Goal: Register for event/course

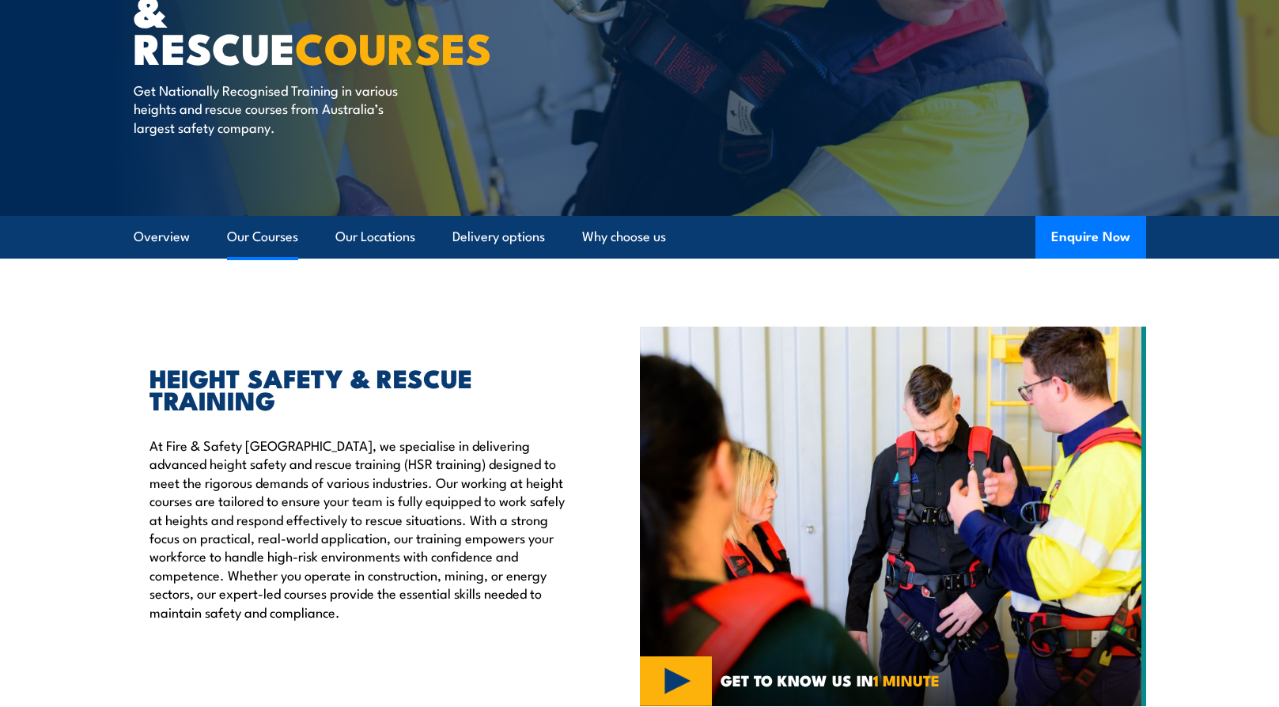
drag, startPoint x: 0, startPoint y: 0, endPoint x: 278, endPoint y: 237, distance: 365.8
click at [278, 237] on link "Our Courses" at bounding box center [262, 237] width 71 height 42
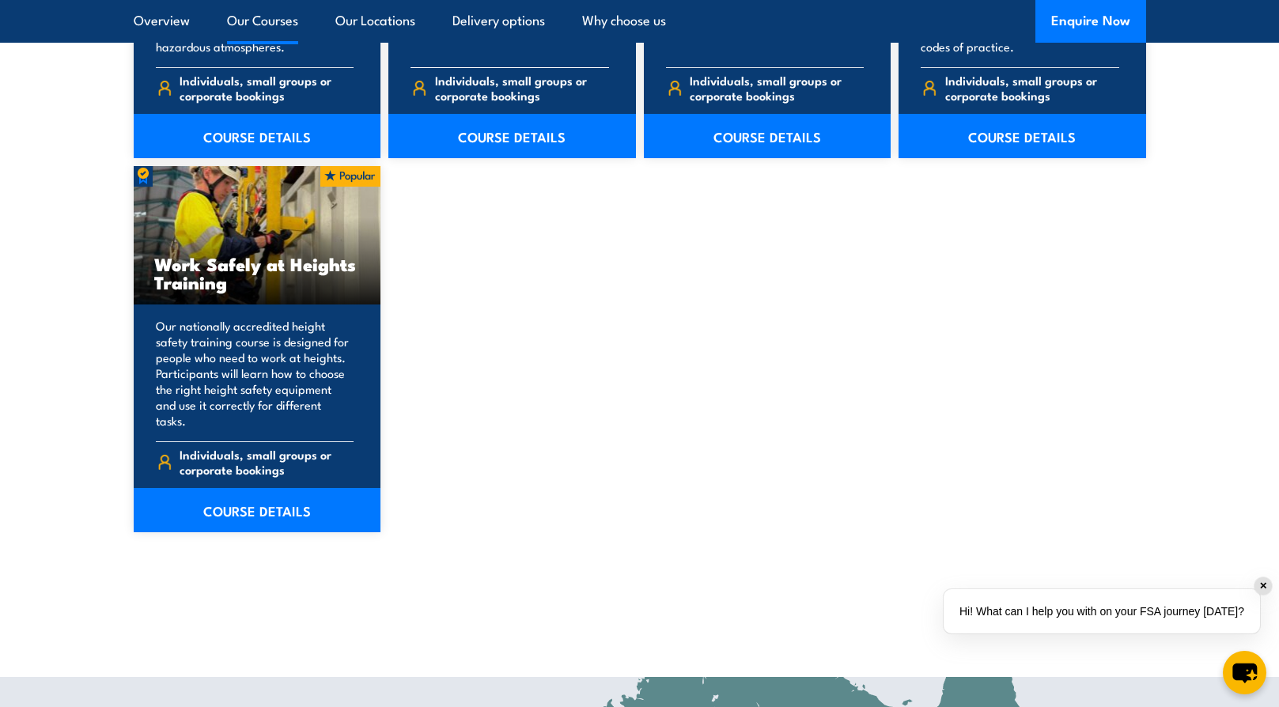
scroll to position [1991, 0]
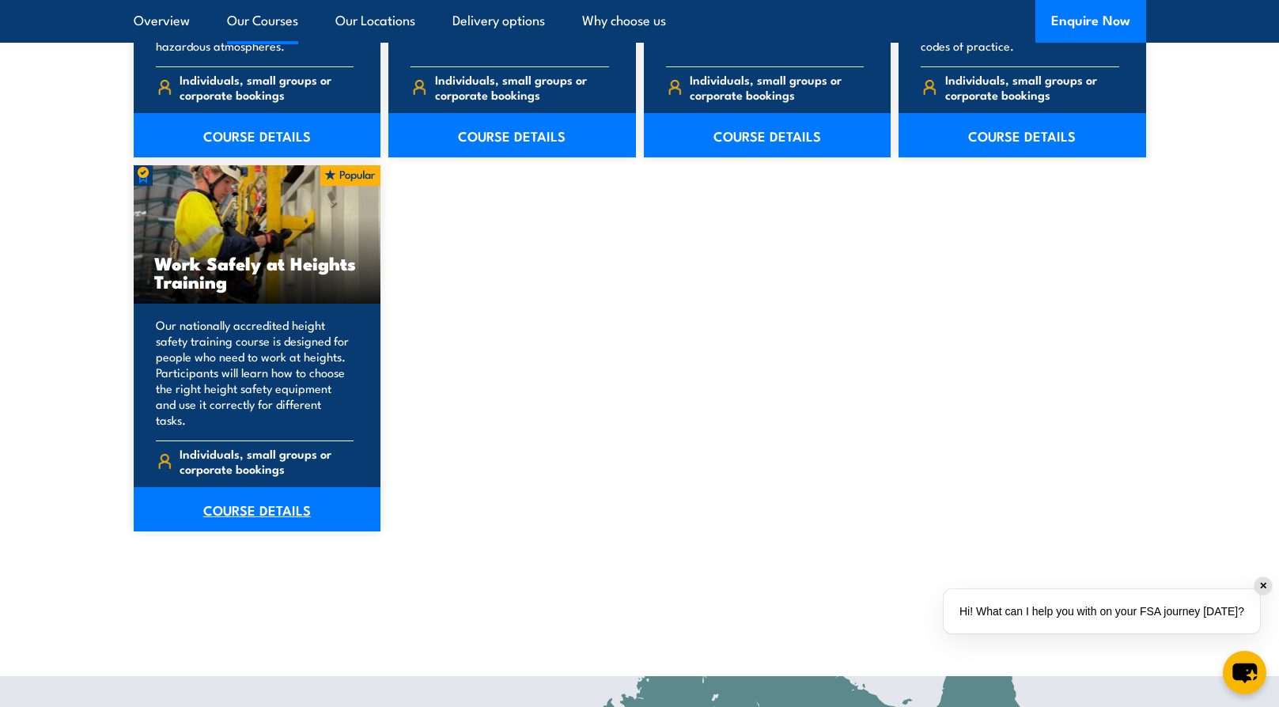
click at [281, 489] on link "COURSE DETAILS" at bounding box center [258, 509] width 248 height 44
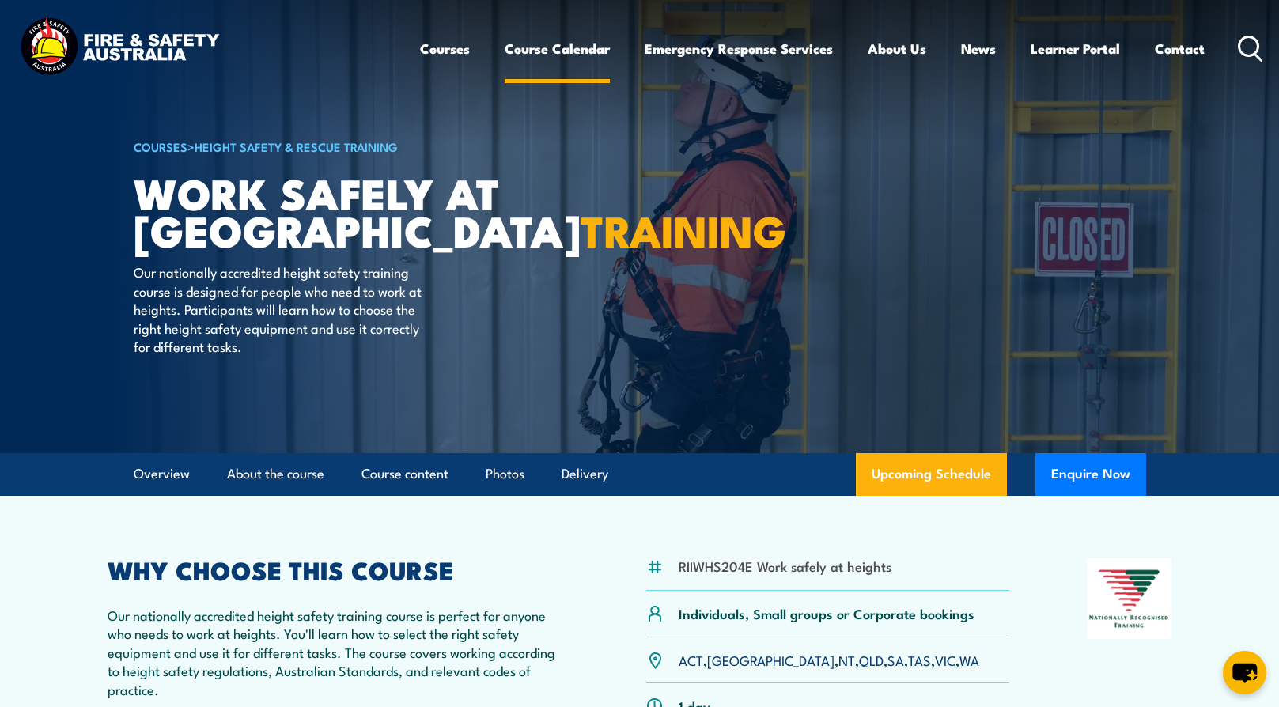
click at [539, 50] on link "Course Calendar" at bounding box center [557, 49] width 105 height 42
click at [538, 46] on link "Course Calendar" at bounding box center [557, 49] width 105 height 42
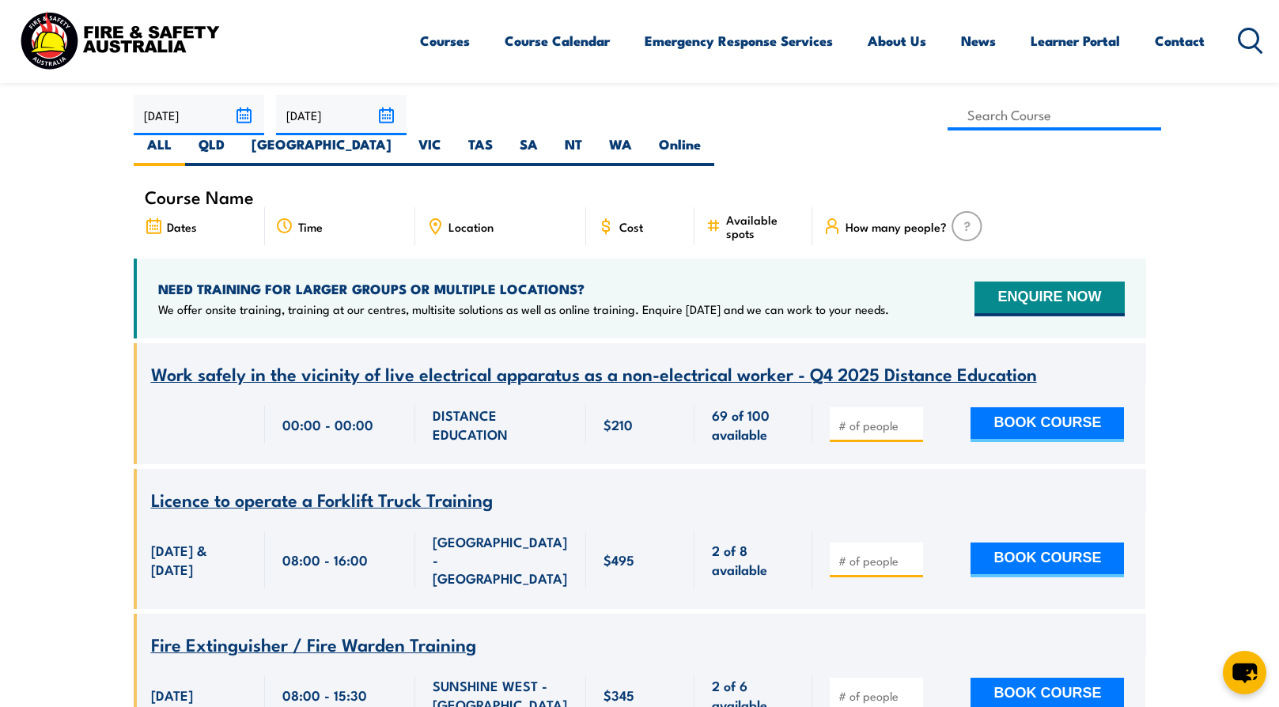
scroll to position [316, 0]
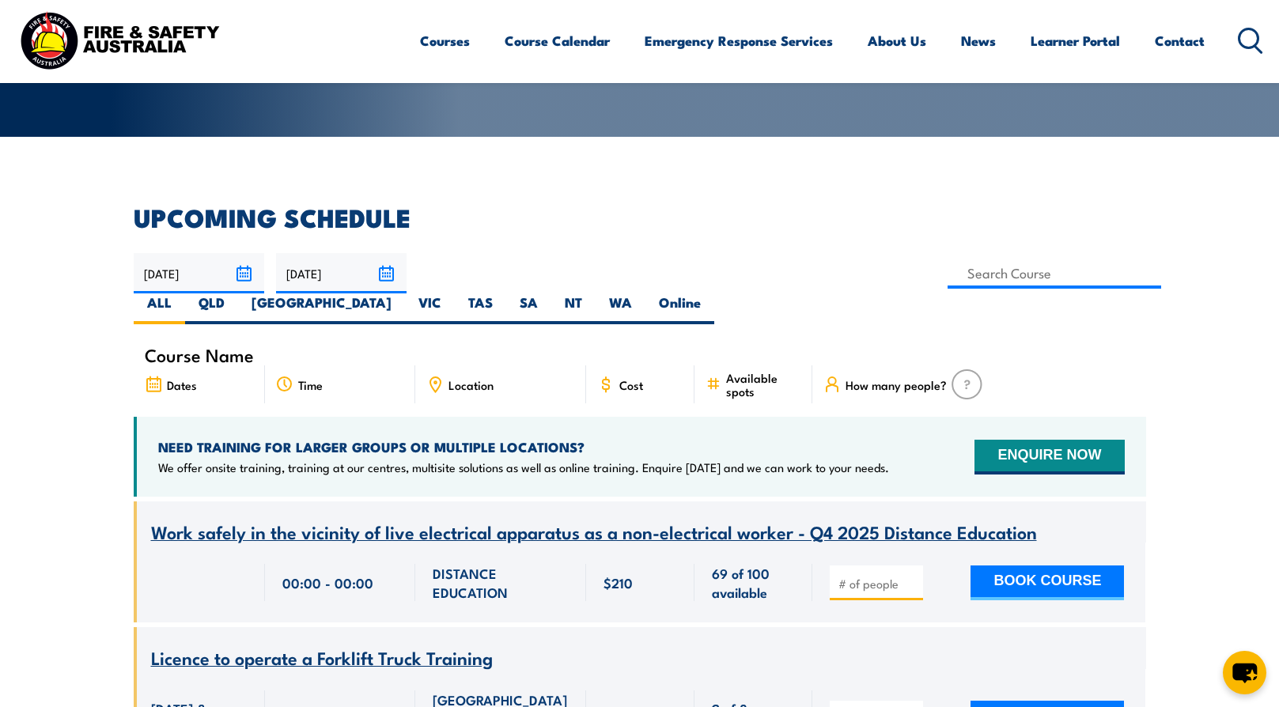
click at [458, 378] on span "Location" at bounding box center [470, 384] width 45 height 13
click at [947, 267] on input at bounding box center [1054, 273] width 214 height 31
click at [947, 272] on input at bounding box center [1054, 273] width 214 height 31
click at [947, 268] on input at bounding box center [1054, 273] width 214 height 31
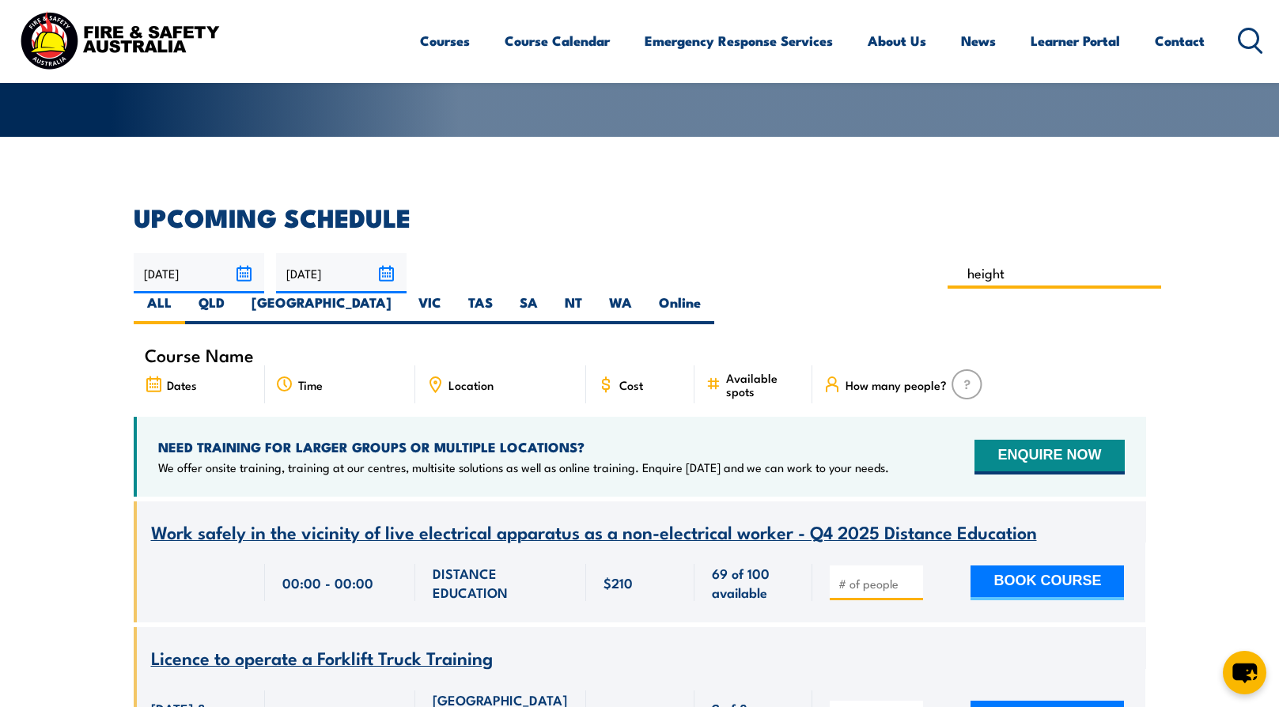
type input "Work Safely at Heights Training in NSW"
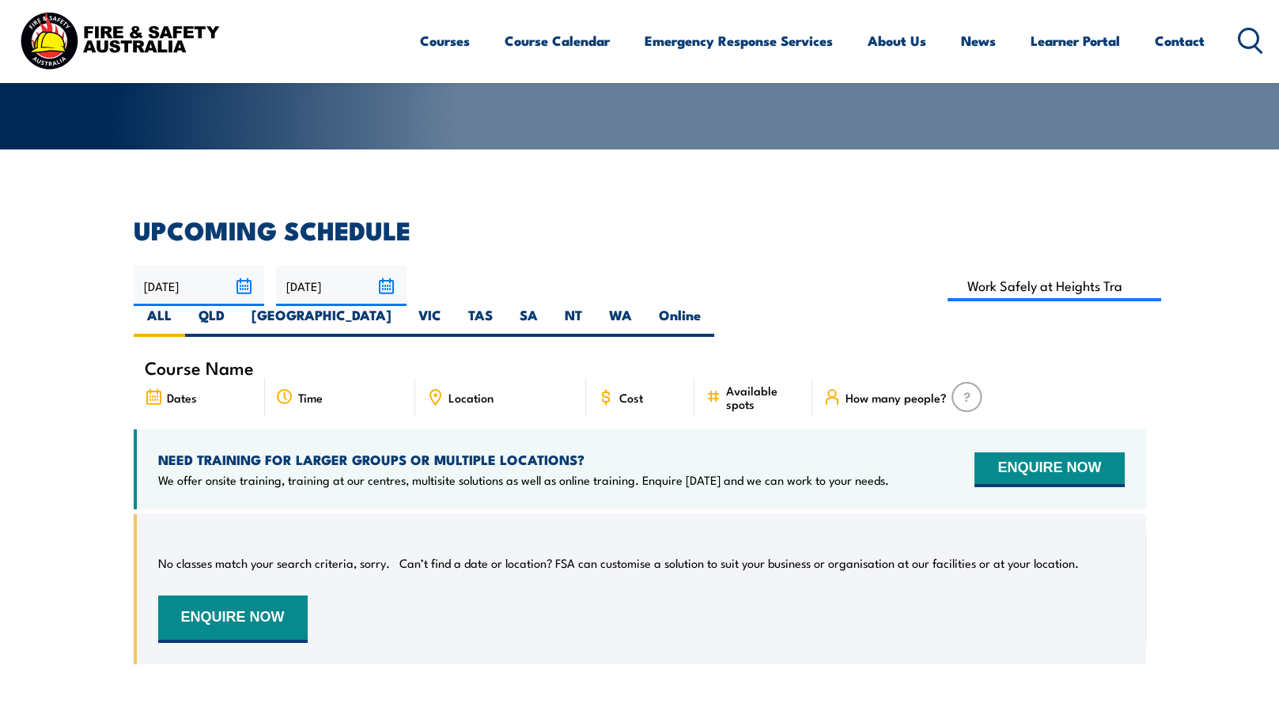
scroll to position [285, 0]
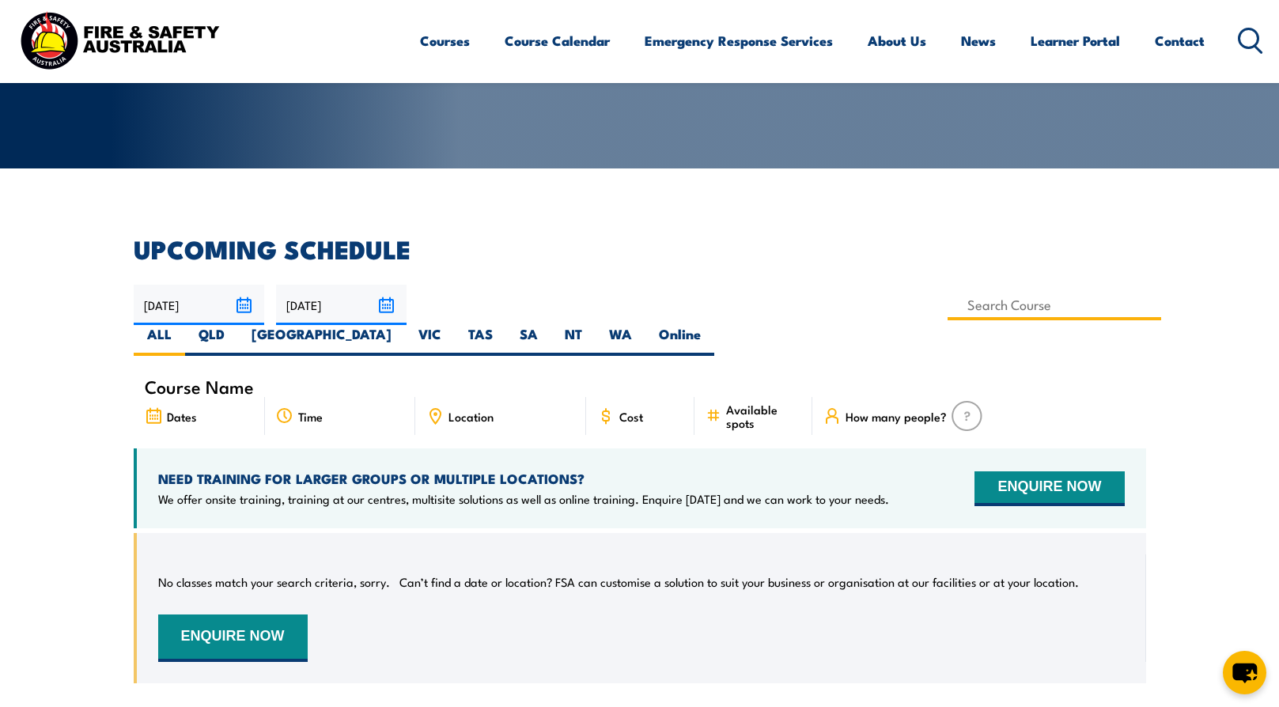
click at [947, 312] on input at bounding box center [1054, 304] width 214 height 31
click at [947, 308] on input at bounding box center [1054, 304] width 214 height 31
click at [947, 304] on input at bounding box center [1054, 304] width 214 height 31
click at [947, 303] on input at bounding box center [1054, 304] width 214 height 31
type input "Work Safely at Heights Training"
